Goal: Task Accomplishment & Management: Use online tool/utility

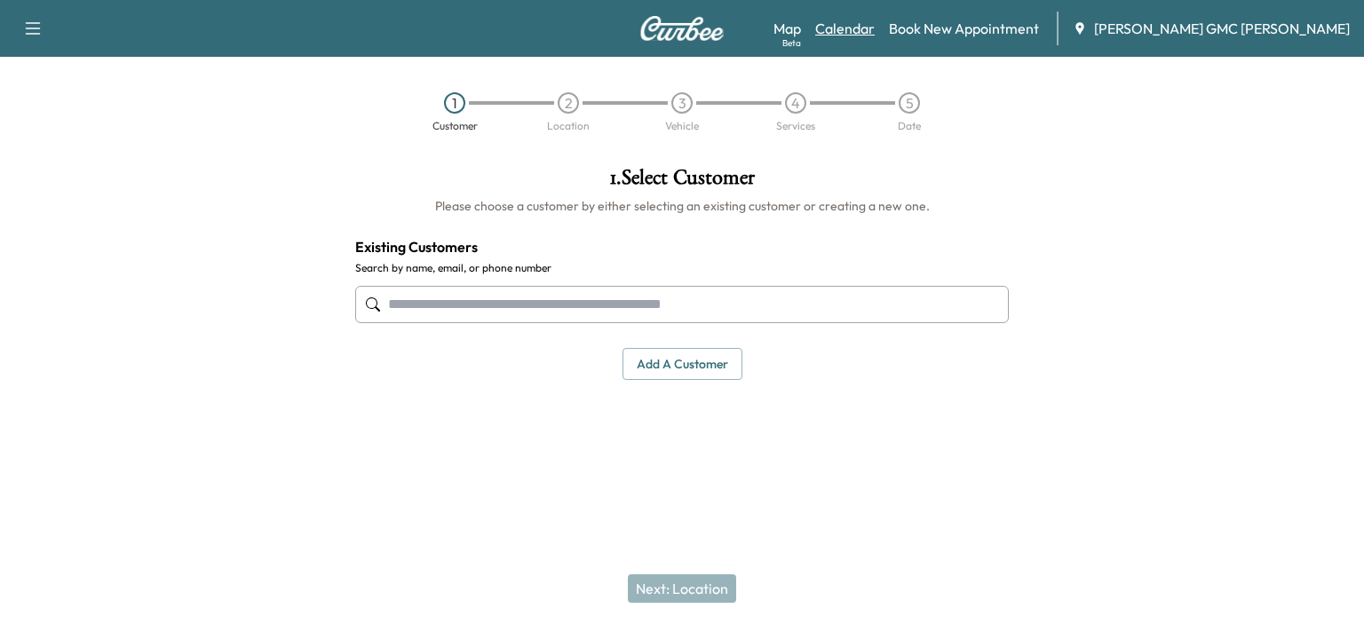
click at [875, 26] on link "Calendar" at bounding box center [844, 28] width 59 height 21
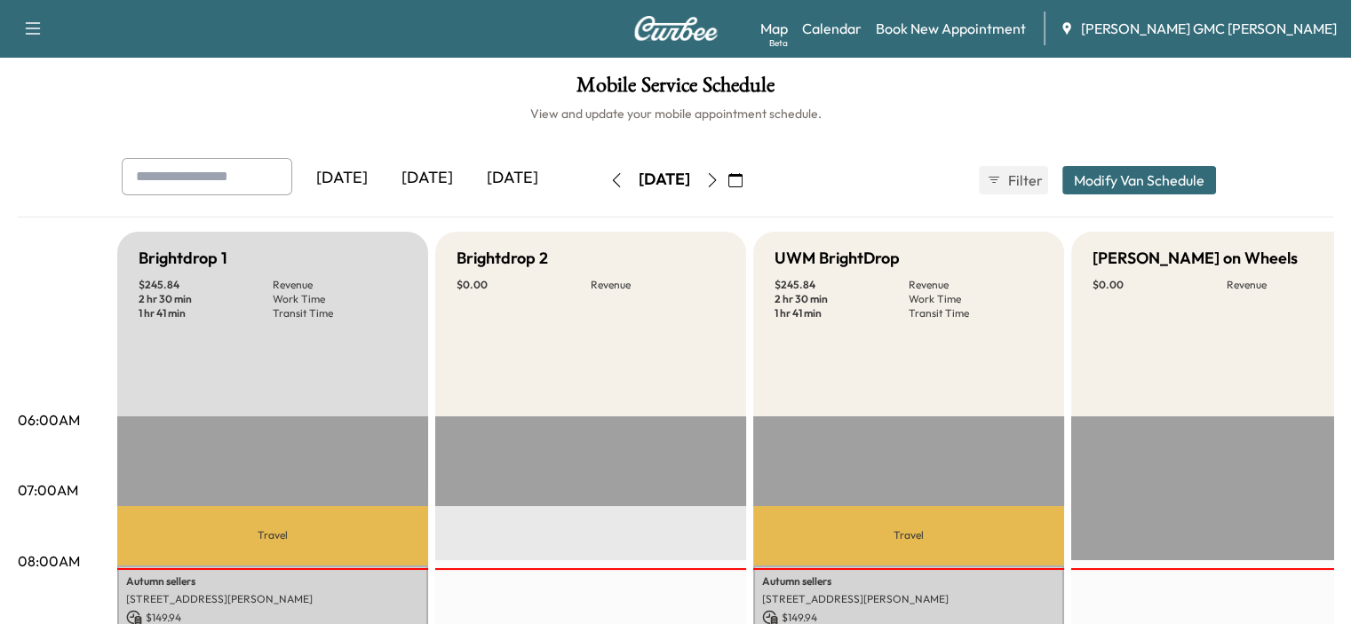
click at [719, 178] on icon "button" at bounding box center [712, 180] width 14 height 14
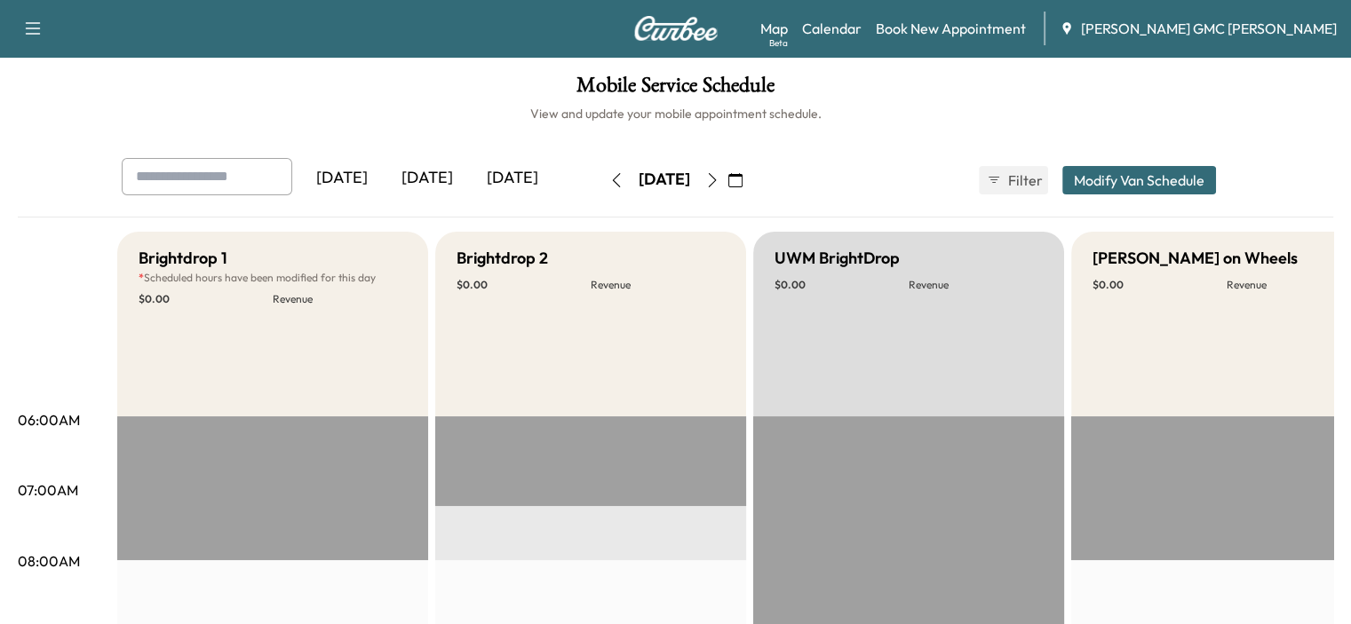
click at [727, 187] on button "button" at bounding box center [712, 180] width 30 height 28
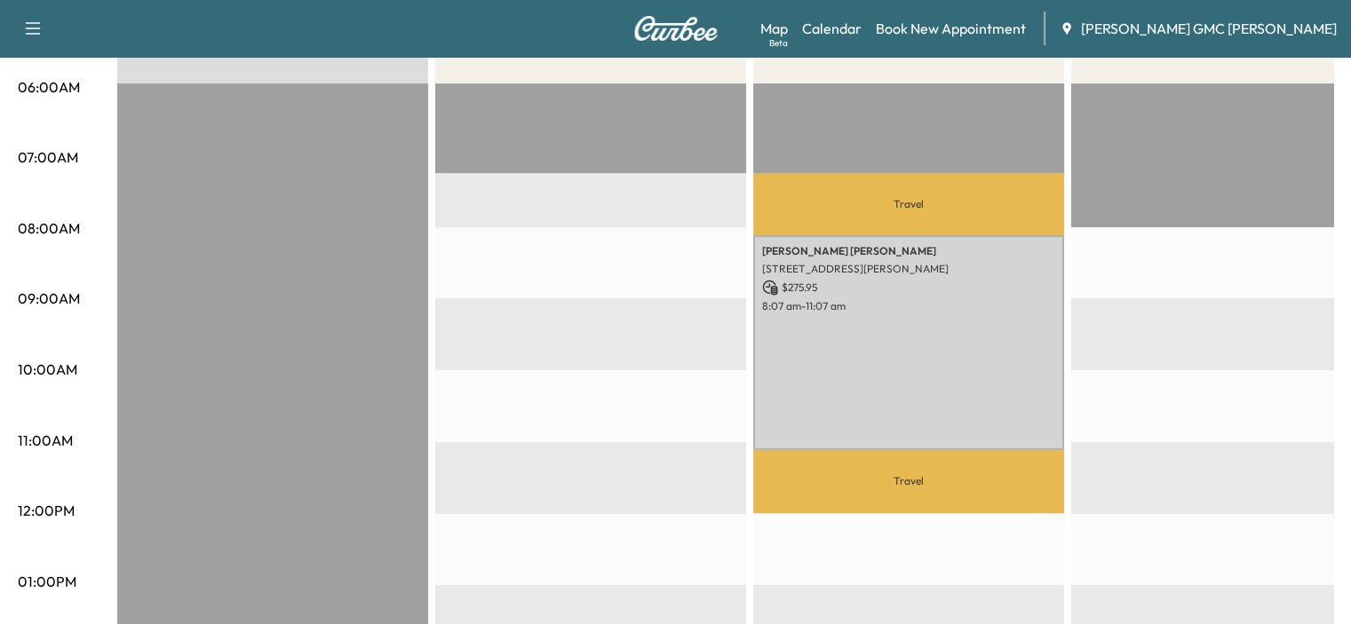
scroll to position [355, 0]
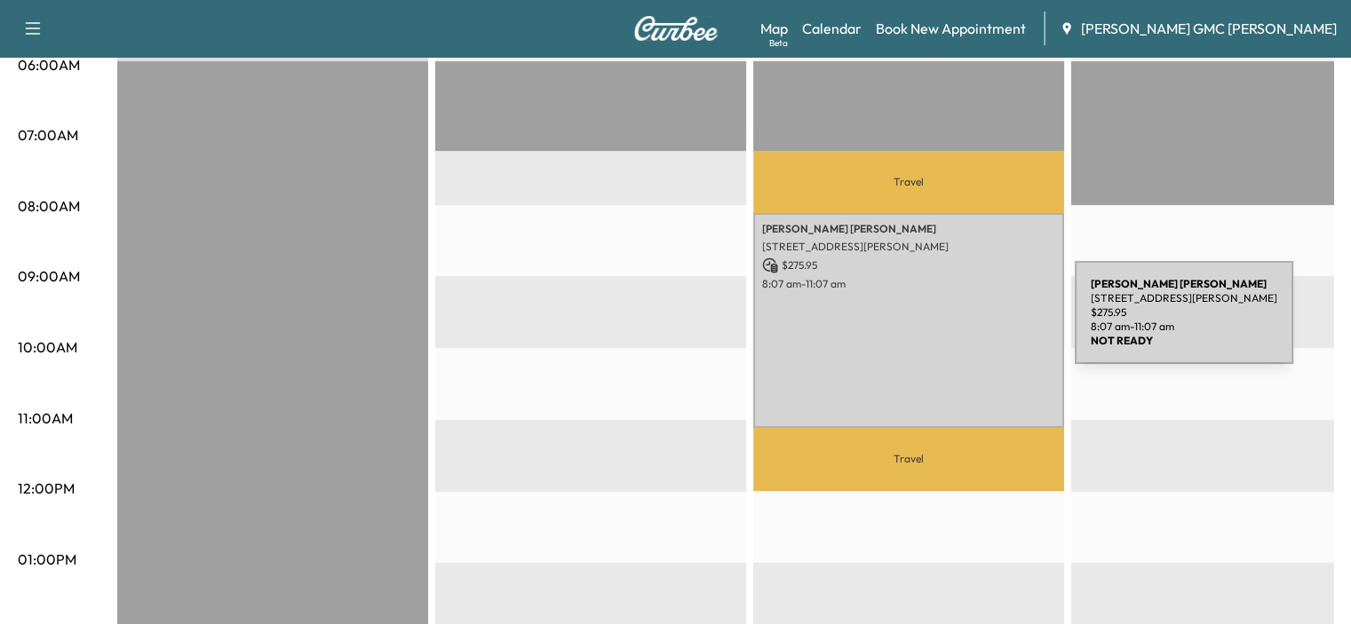
click at [941, 323] on div "[PERSON_NAME] [STREET_ADDRESS][PERSON_NAME] $ 275.95 8:07 am - 11:07 am" at bounding box center [908, 320] width 311 height 215
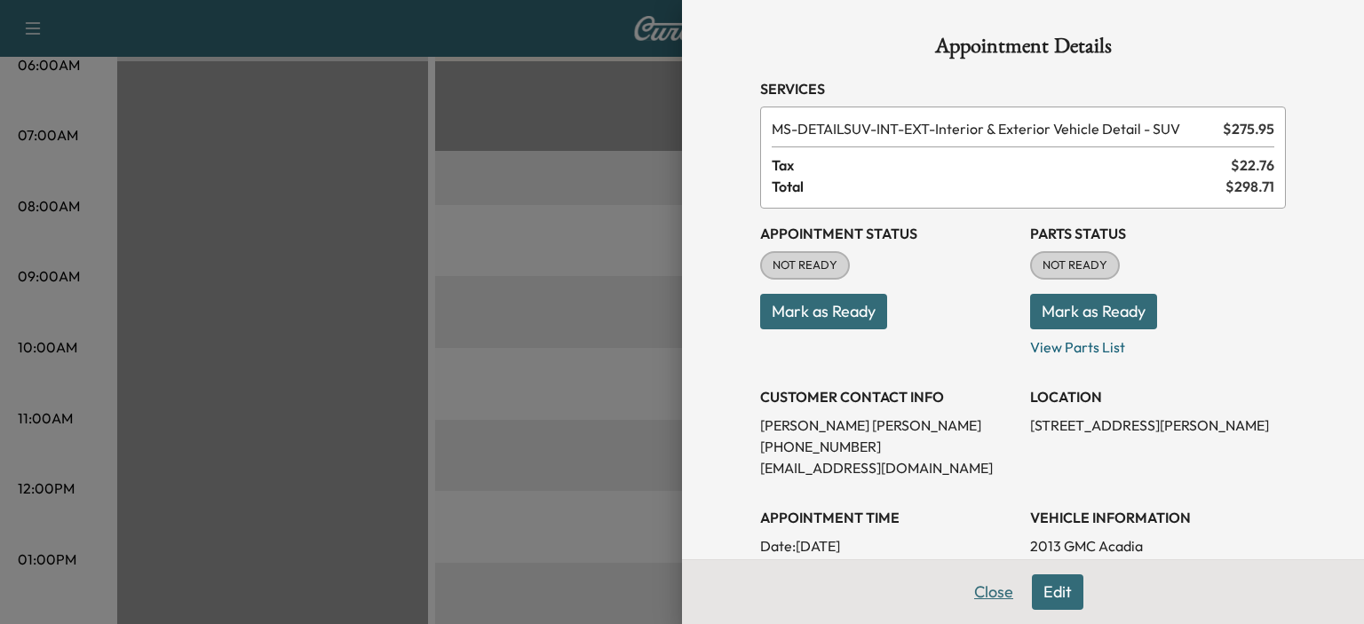
click at [967, 585] on button "Close" at bounding box center [994, 593] width 62 height 36
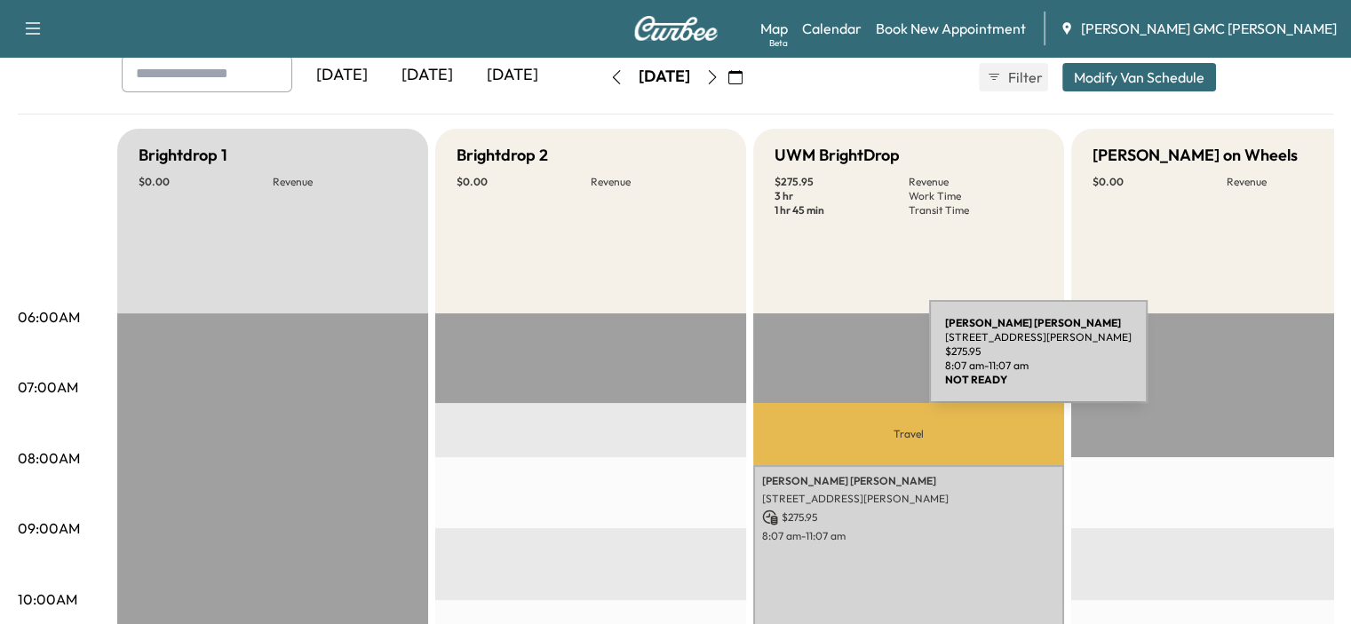
scroll to position [0, 0]
